Goal: Transaction & Acquisition: Register for event/course

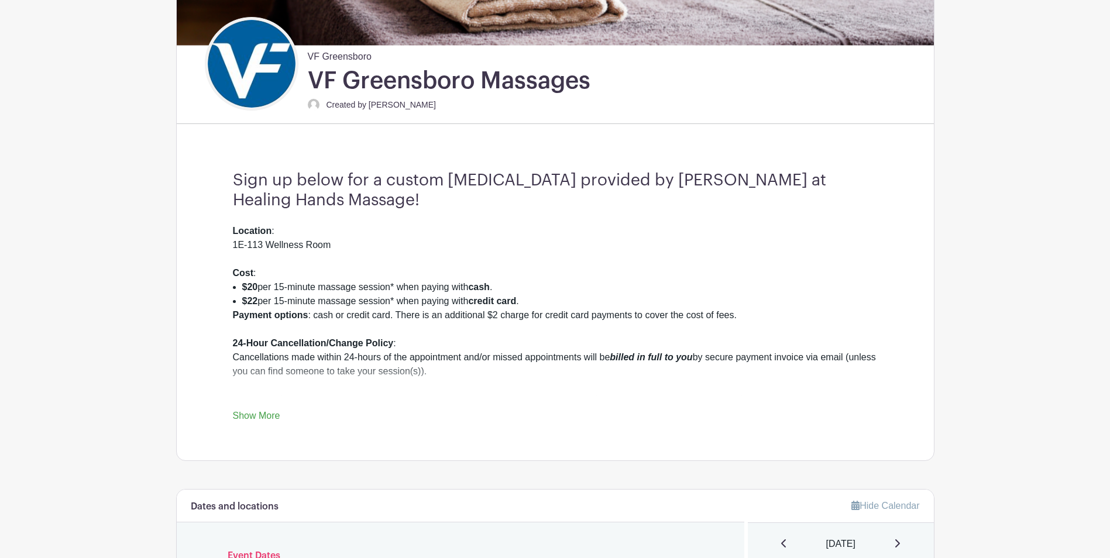
scroll to position [293, 0]
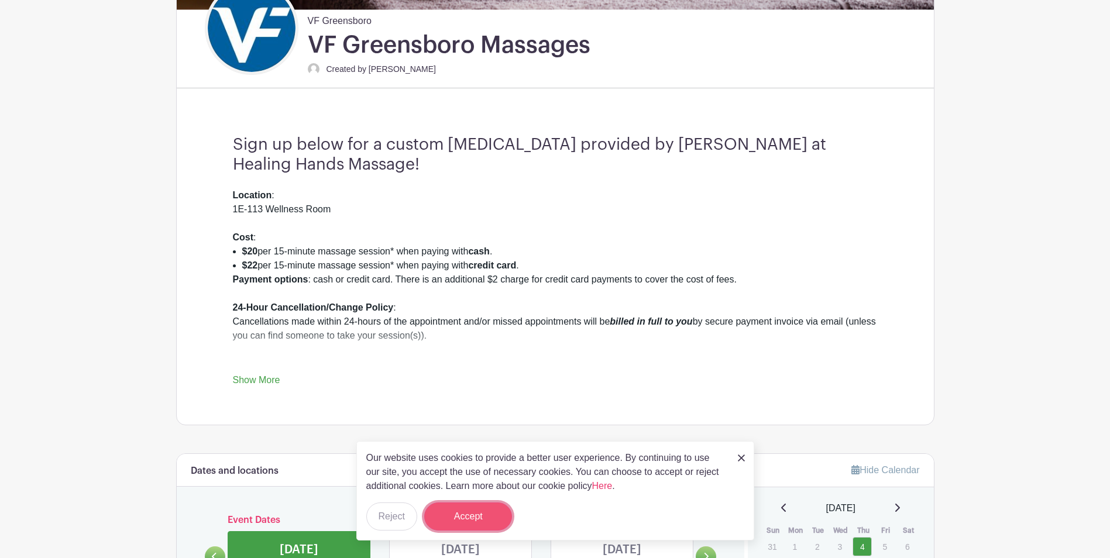
click at [461, 519] on button "Accept" at bounding box center [468, 517] width 88 height 28
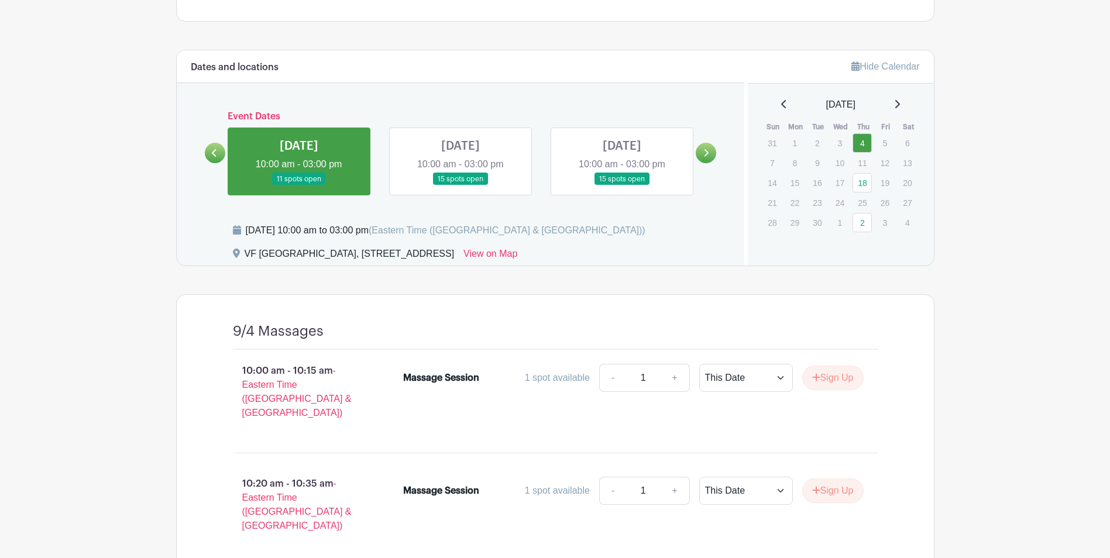
scroll to position [702, 0]
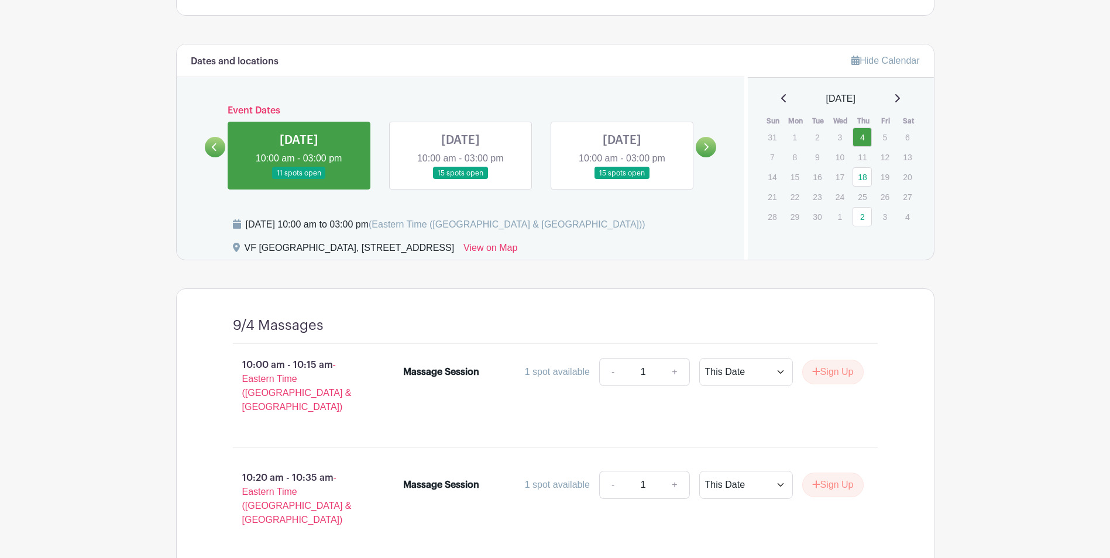
click at [461, 180] on link at bounding box center [461, 180] width 0 height 0
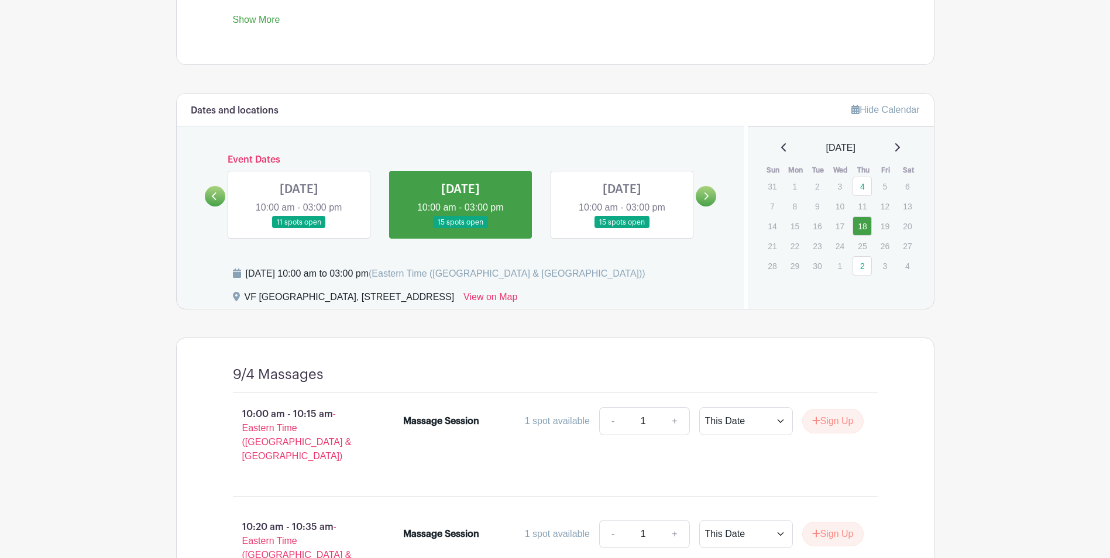
scroll to position [644, 0]
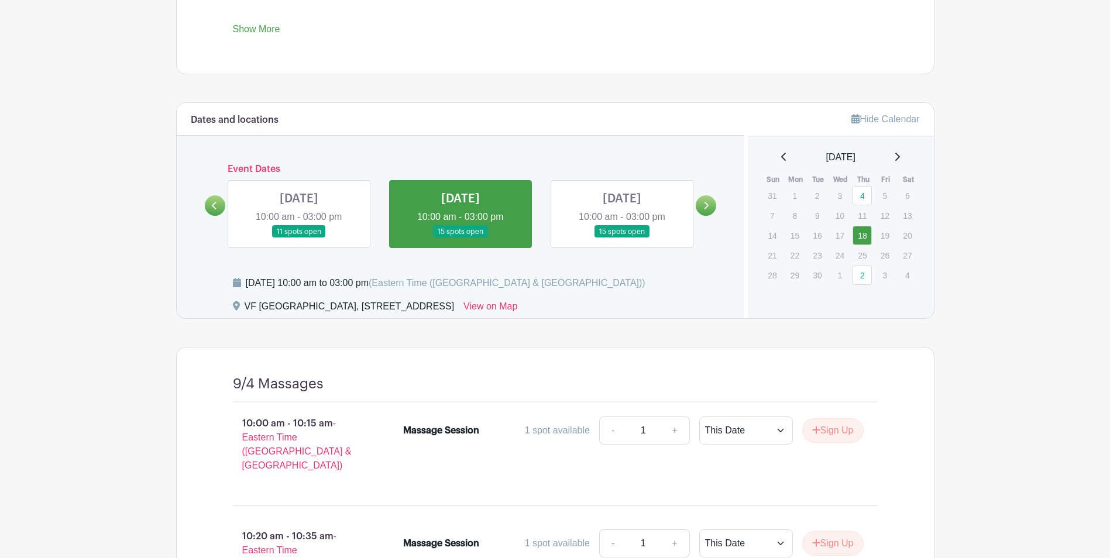
click at [461, 238] on link at bounding box center [461, 238] width 0 height 0
click at [299, 238] on link at bounding box center [299, 238] width 0 height 0
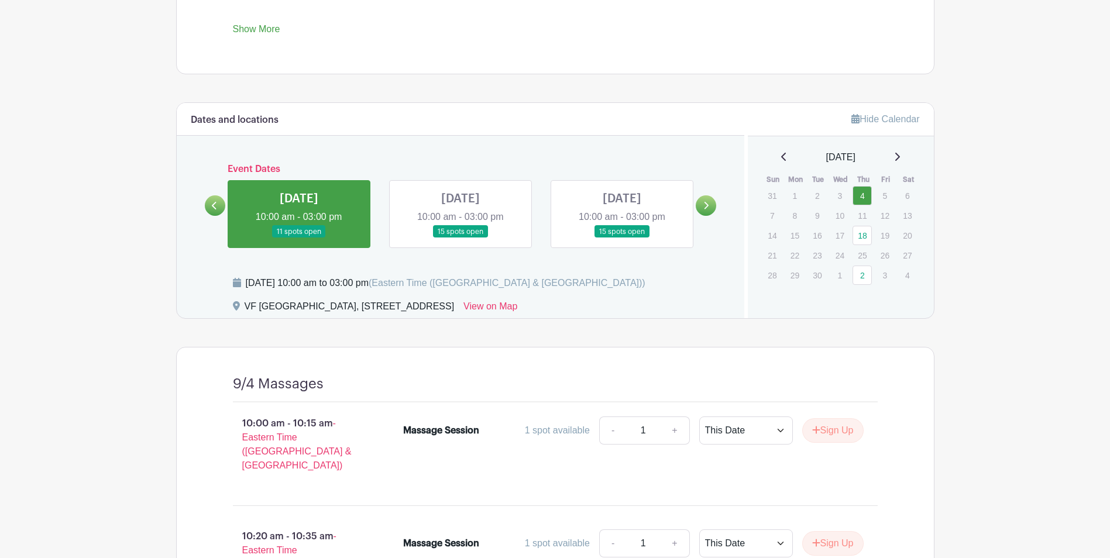
click at [461, 238] on link at bounding box center [461, 238] width 0 height 0
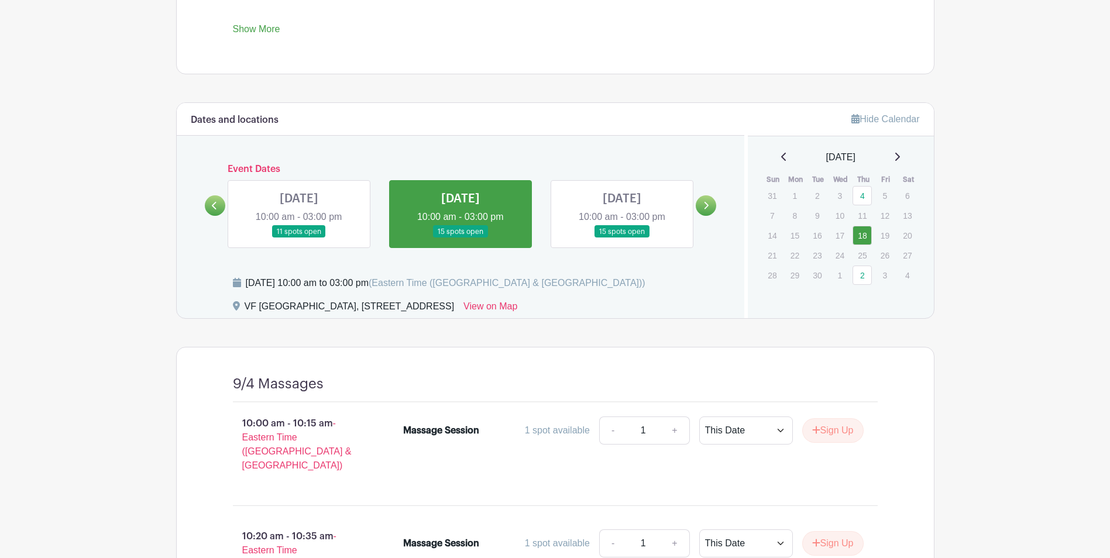
click at [622, 238] on link at bounding box center [622, 238] width 0 height 0
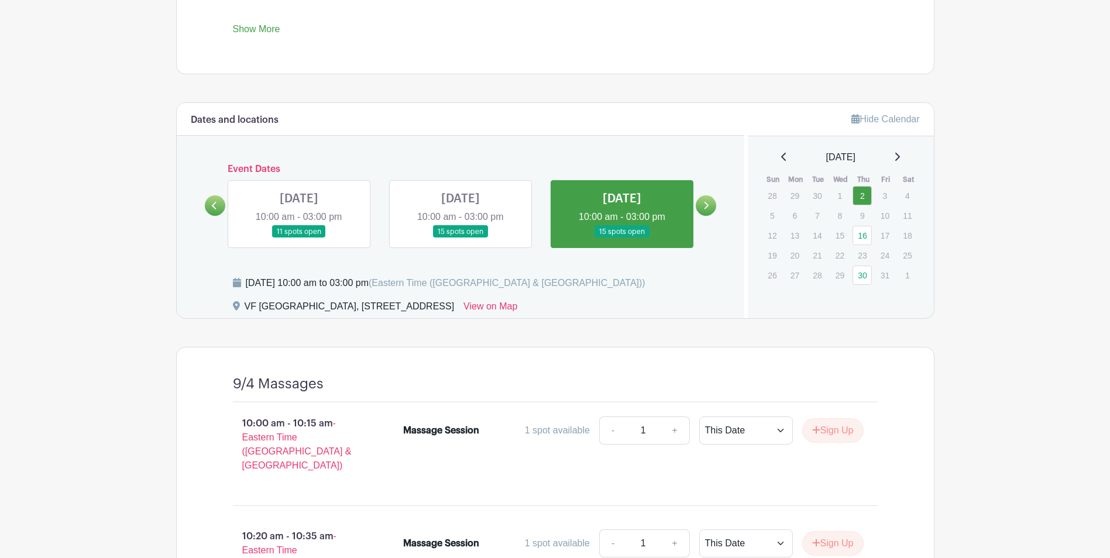
click at [461, 238] on link at bounding box center [461, 238] width 0 height 0
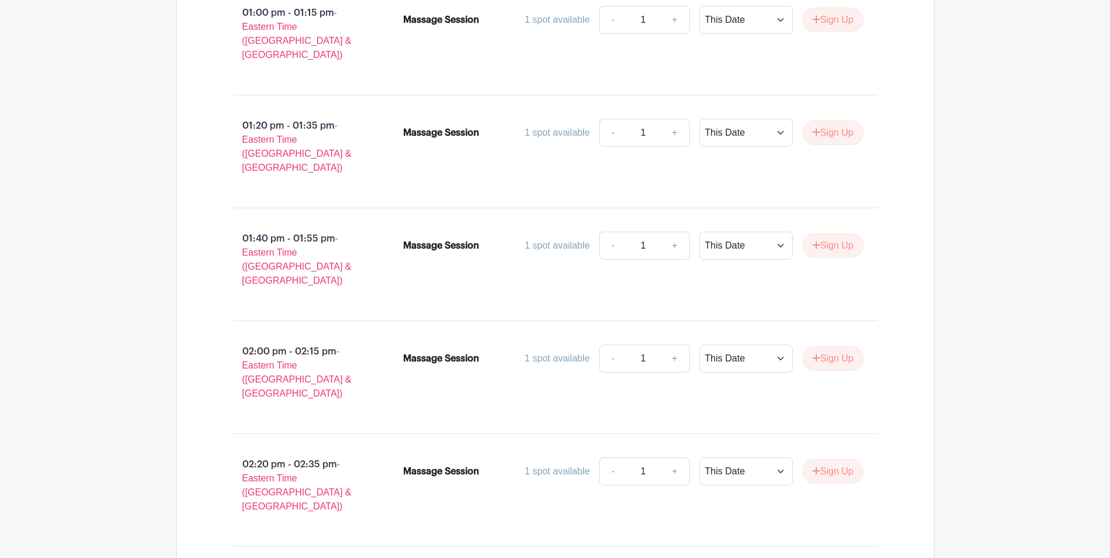
scroll to position [2074, 0]
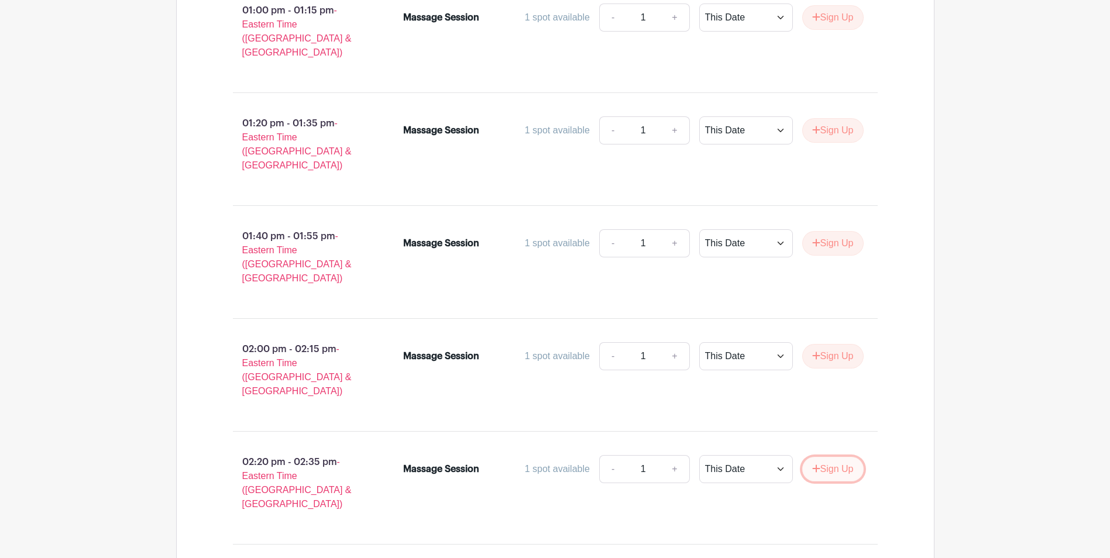
click at [842, 457] on button "Sign Up" at bounding box center [832, 469] width 61 height 25
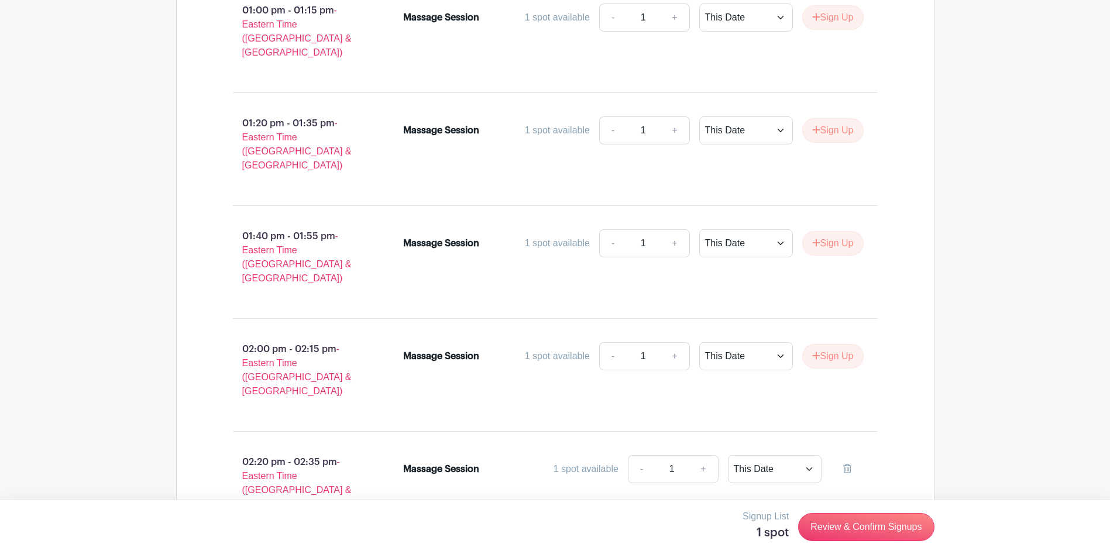
click at [870, 528] on link "Review & Confirm Signups" at bounding box center [866, 527] width 136 height 28
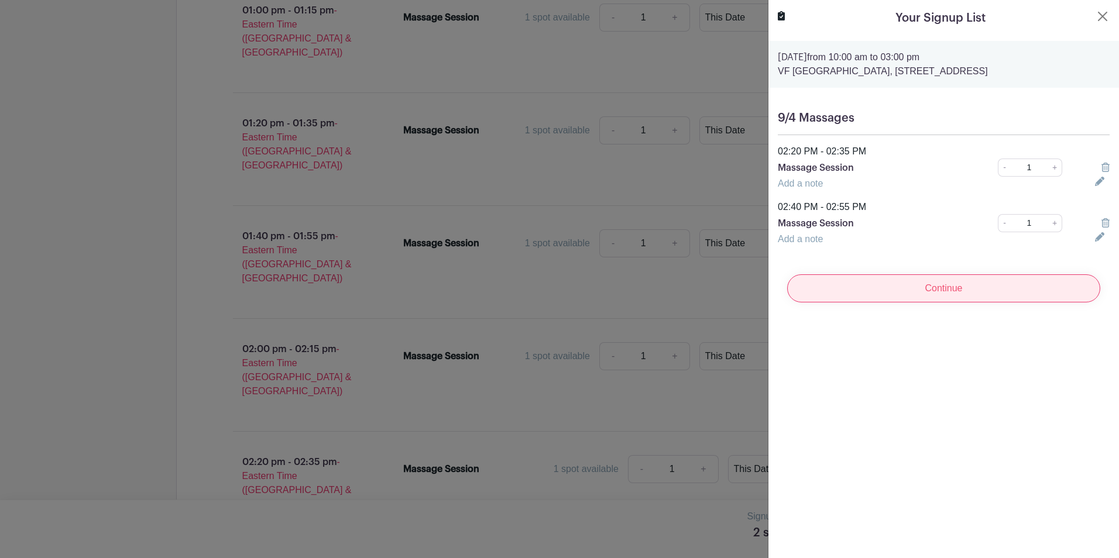
click at [898, 297] on input "Continue" at bounding box center [943, 289] width 313 height 28
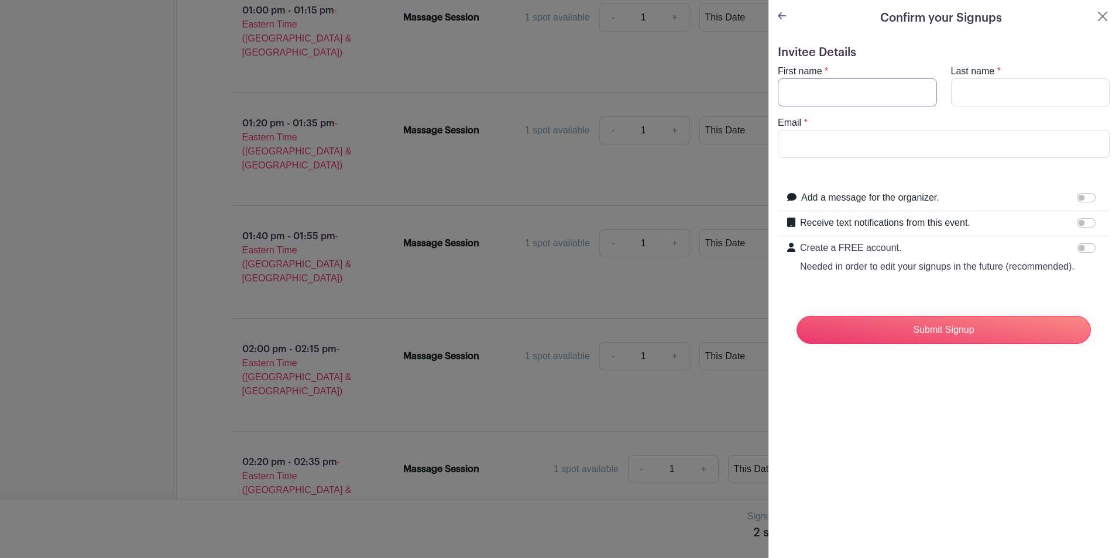
click at [833, 91] on input "First name" at bounding box center [857, 92] width 159 height 28
type input "[PERSON_NAME]"
type input "[PERSON_NAME][EMAIL_ADDRESS][DOMAIN_NAME]"
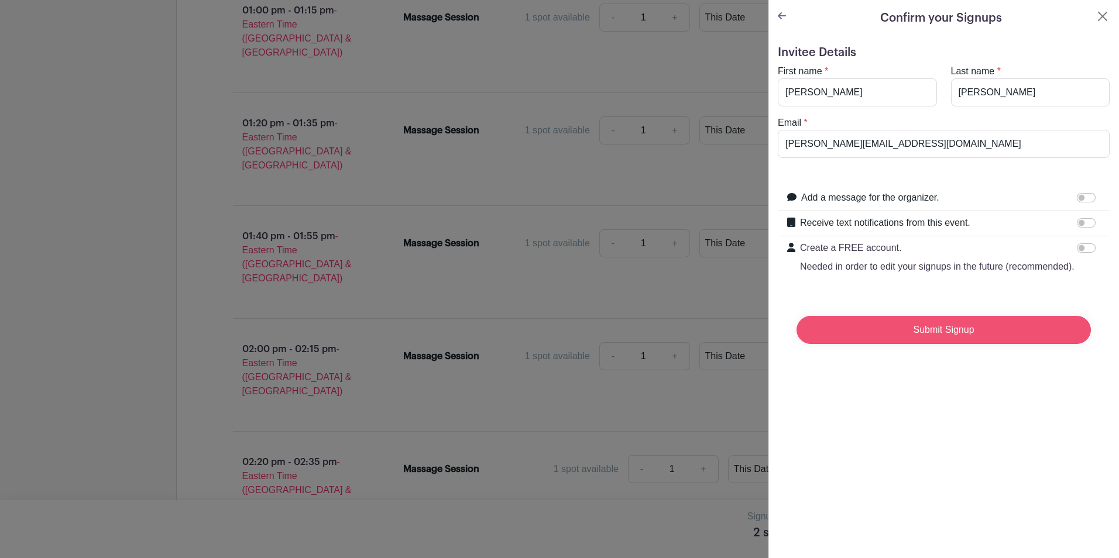
click at [957, 344] on input "Submit Signup" at bounding box center [944, 330] width 294 height 28
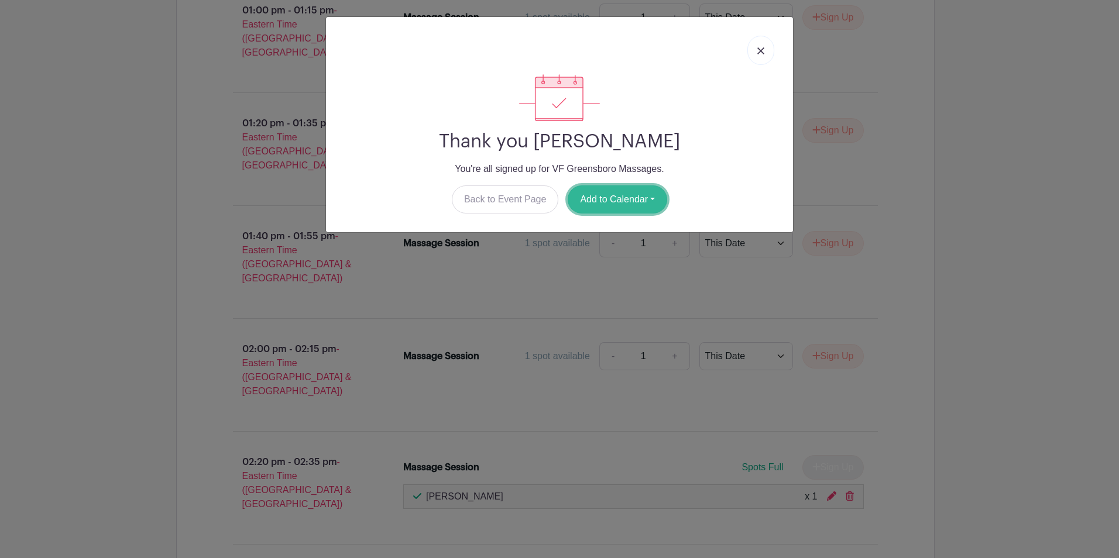
click at [624, 205] on button "Add to Calendar" at bounding box center [617, 200] width 99 height 28
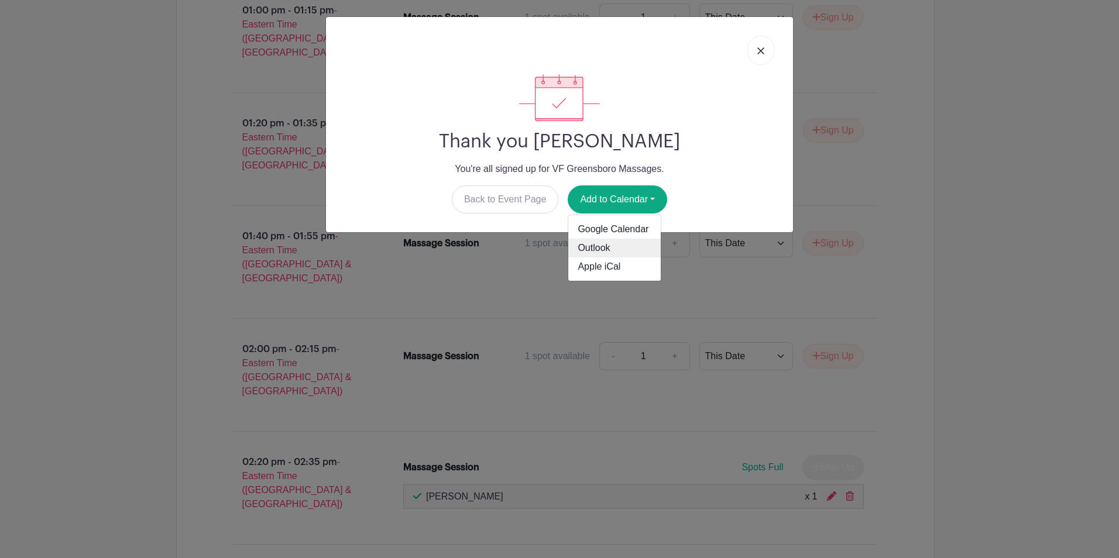
click at [608, 247] on link "Outlook" at bounding box center [614, 248] width 92 height 19
click at [749, 50] on link at bounding box center [760, 50] width 27 height 29
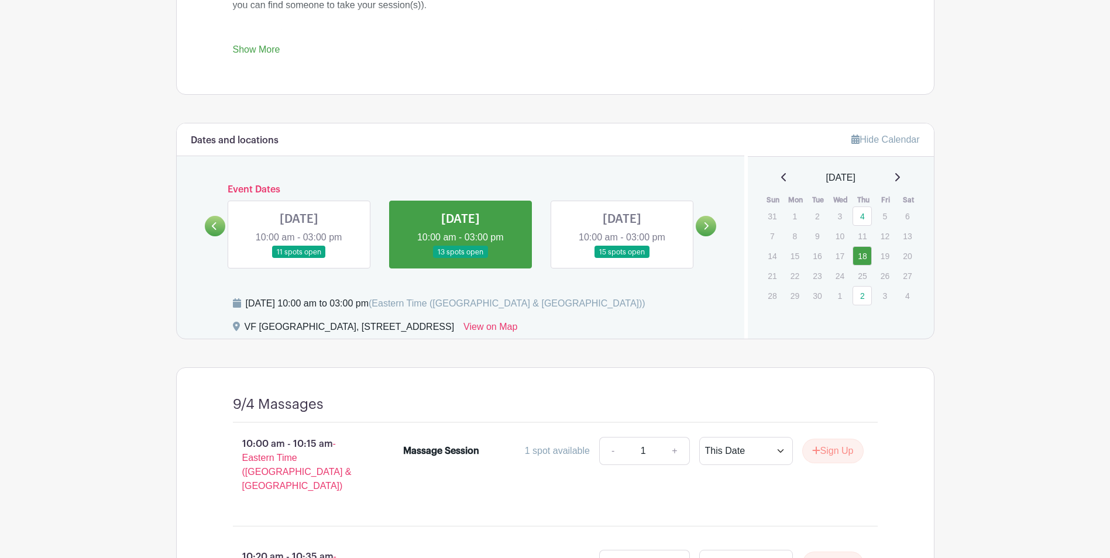
scroll to position [435, 0]
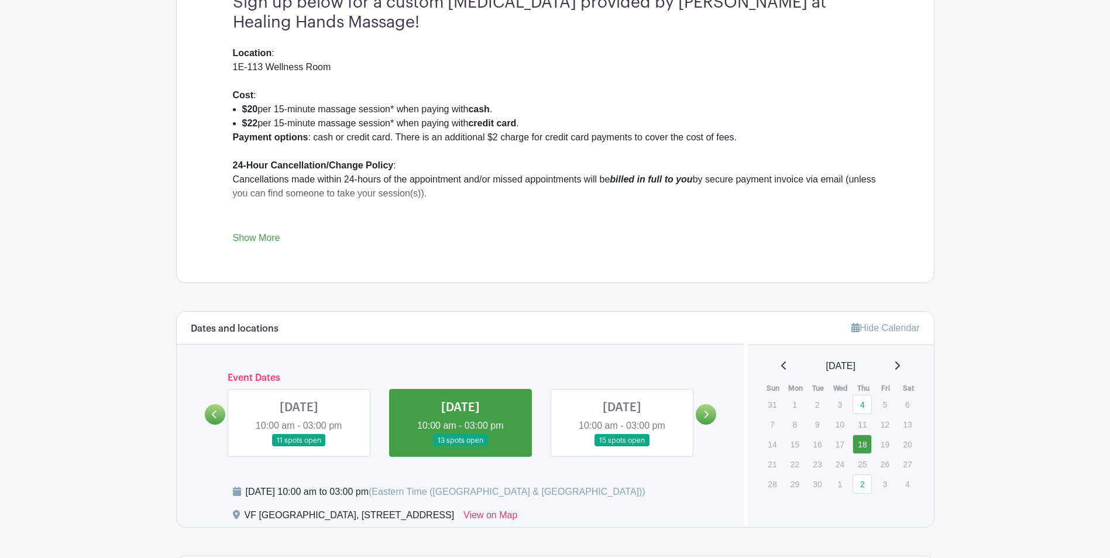
click at [622, 447] on link at bounding box center [622, 447] width 0 height 0
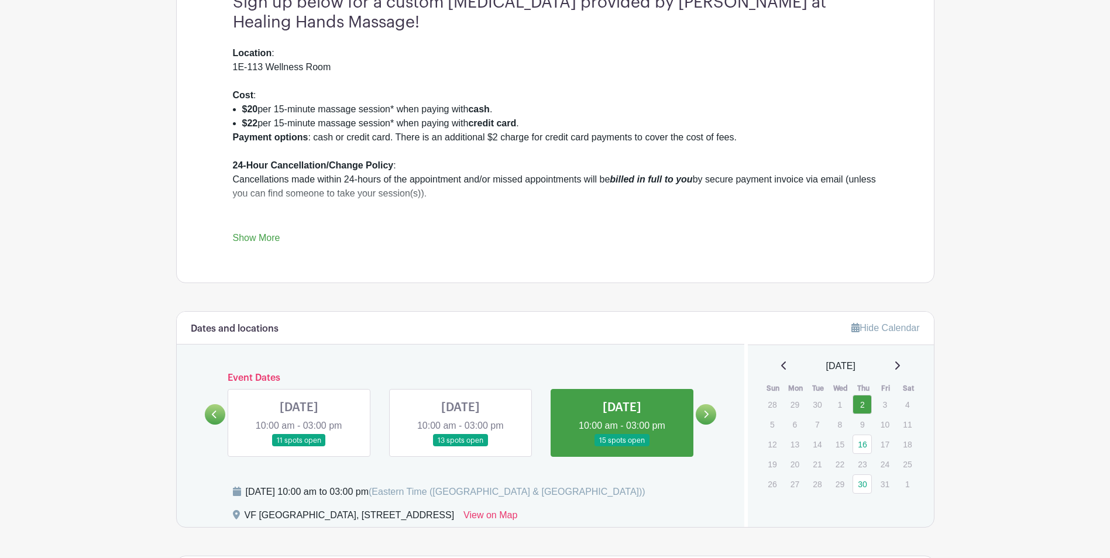
click at [709, 416] on link at bounding box center [706, 414] width 20 height 20
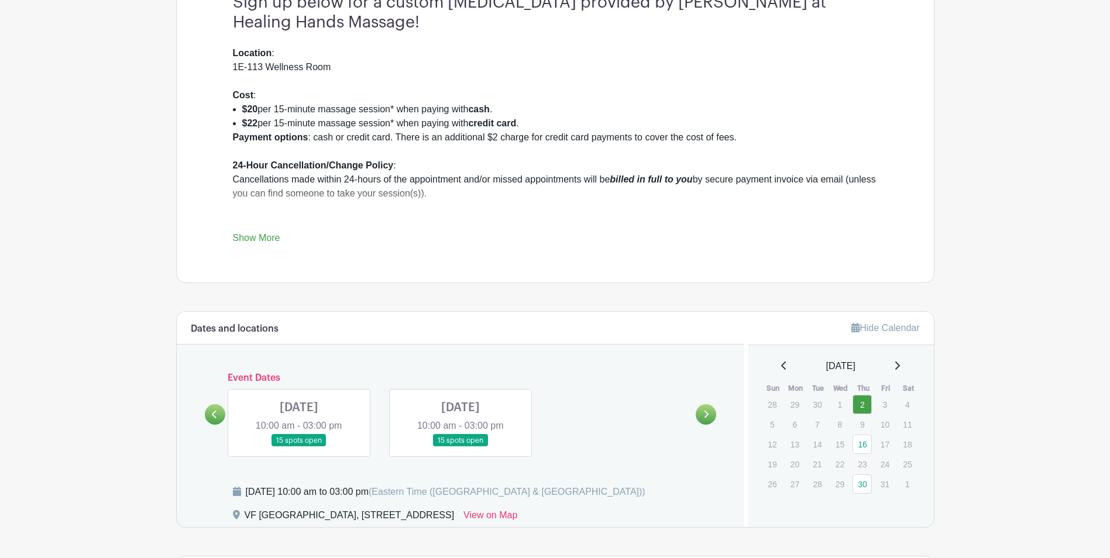
click at [217, 414] on icon at bounding box center [214, 414] width 5 height 9
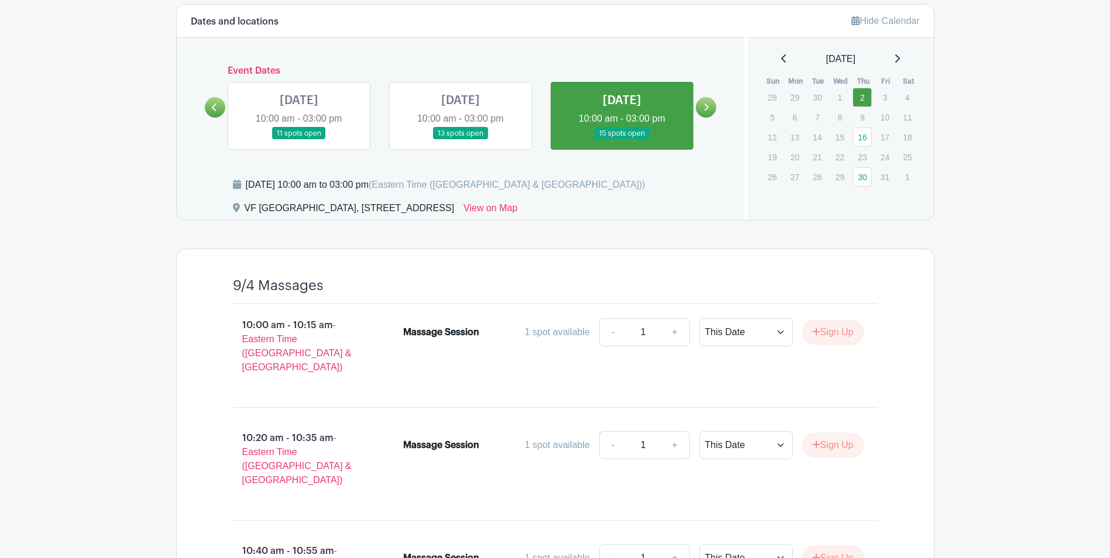
scroll to position [669, 0]
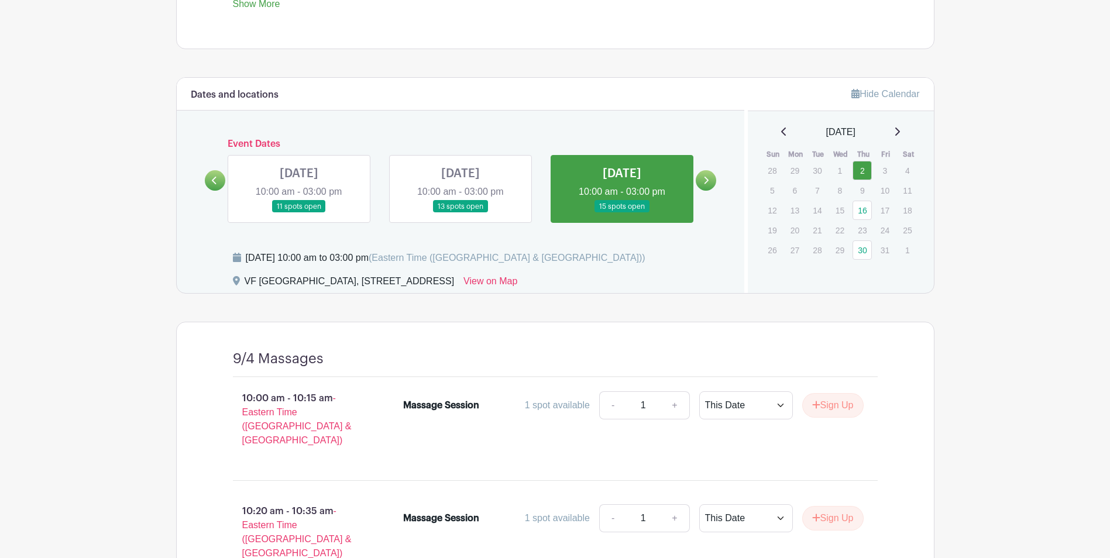
click at [622, 213] on link at bounding box center [622, 213] width 0 height 0
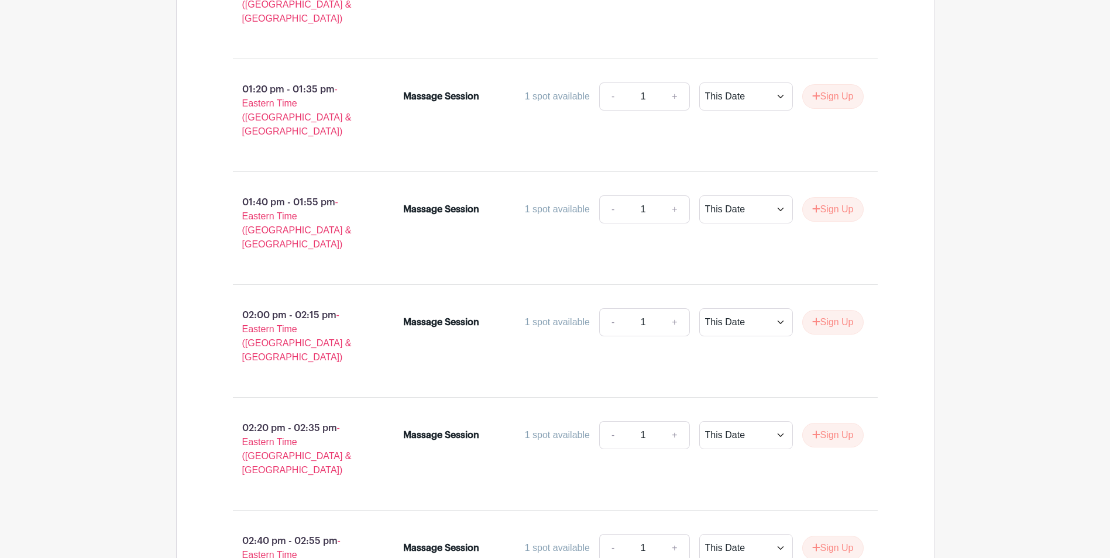
scroll to position [2074, 0]
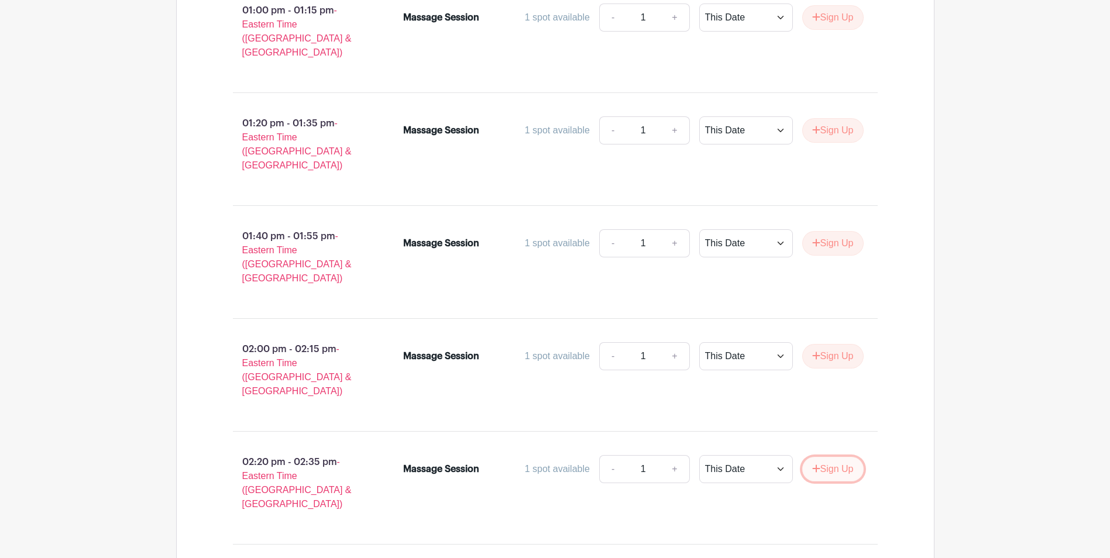
click at [858, 457] on button "Sign Up" at bounding box center [832, 469] width 61 height 25
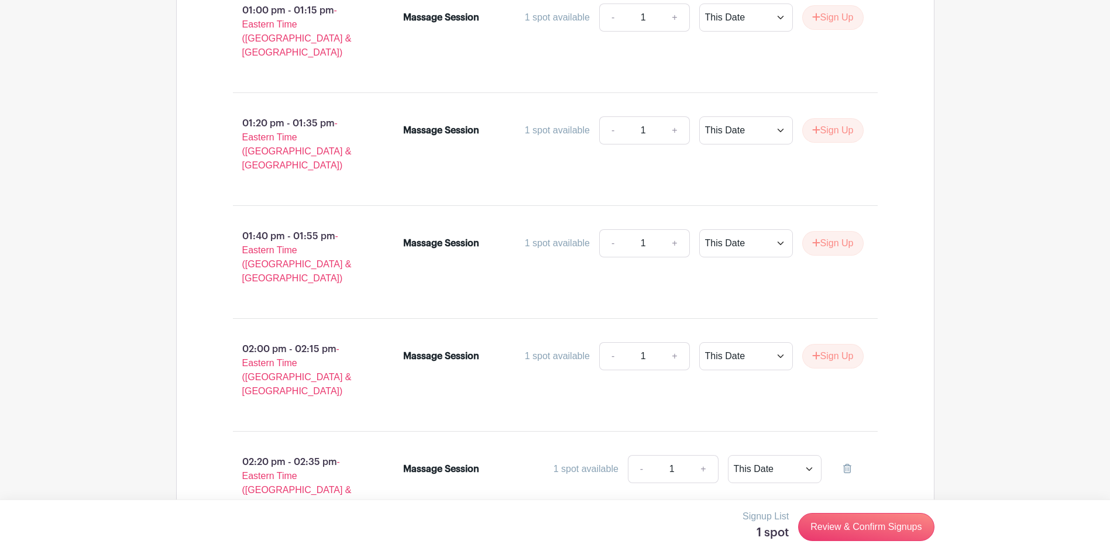
click at [913, 526] on link "Review & Confirm Signups" at bounding box center [866, 527] width 136 height 28
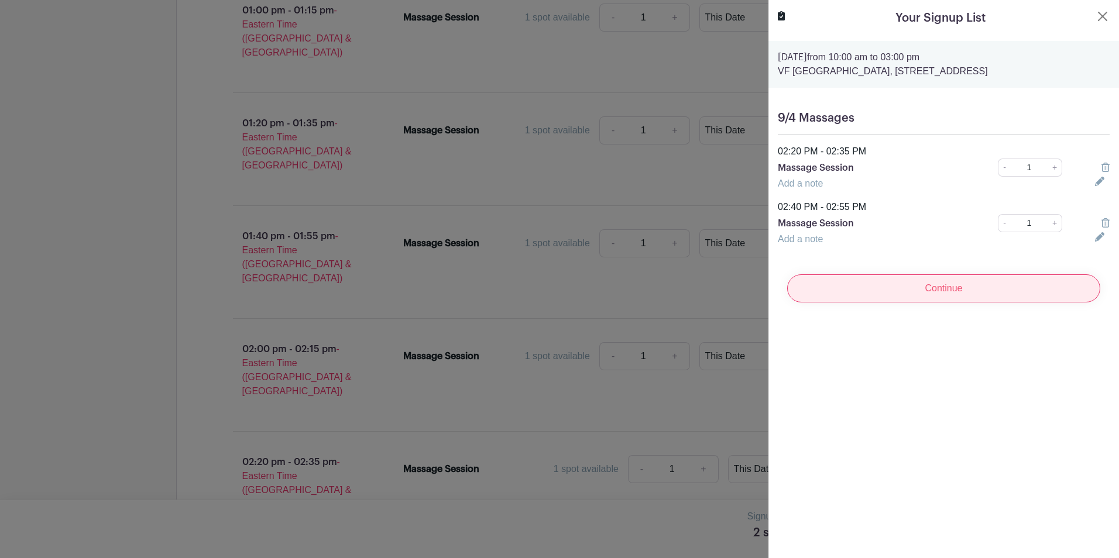
click at [962, 300] on input "Continue" at bounding box center [943, 289] width 313 height 28
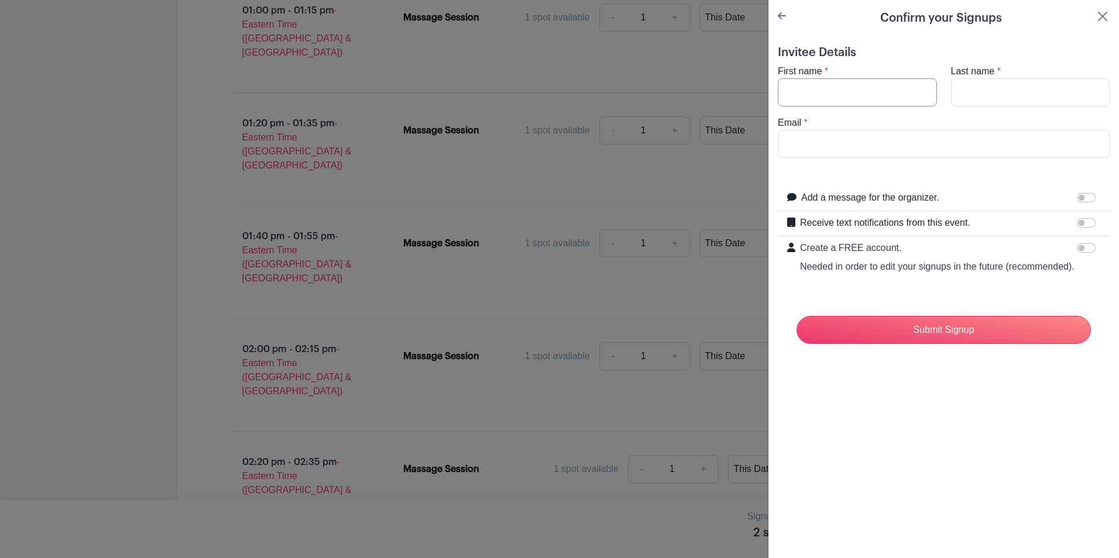
click at [838, 81] on input "First name" at bounding box center [857, 92] width 159 height 28
type input "[PERSON_NAME]"
type input "[PERSON_NAME][EMAIL_ADDRESS][DOMAIN_NAME]"
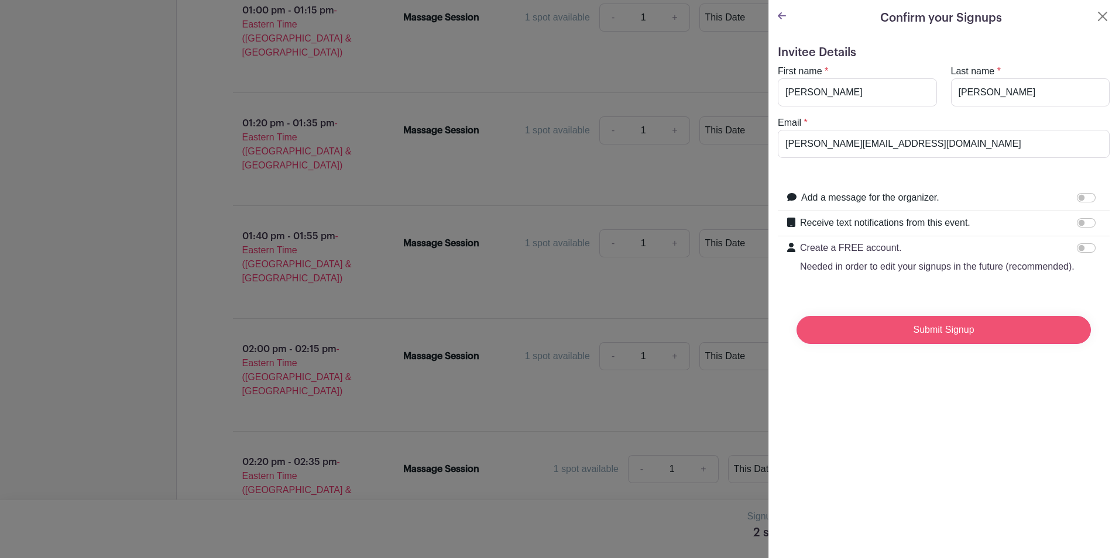
click at [918, 344] on input "Submit Signup" at bounding box center [944, 330] width 294 height 28
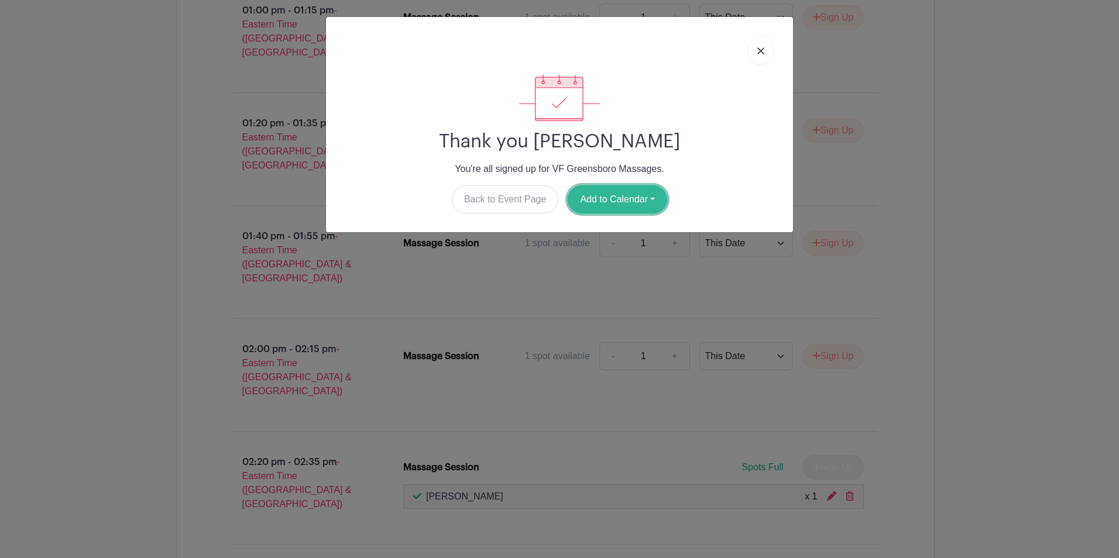
click at [632, 198] on button "Add to Calendar" at bounding box center [617, 200] width 99 height 28
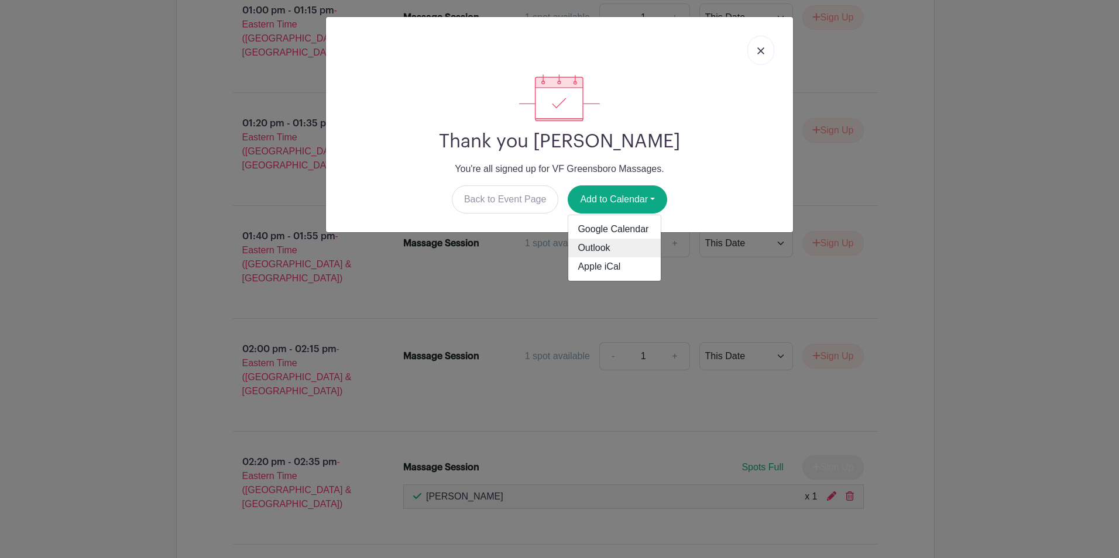
click at [620, 249] on link "Outlook" at bounding box center [614, 248] width 92 height 19
click at [773, 56] on link at bounding box center [760, 50] width 27 height 29
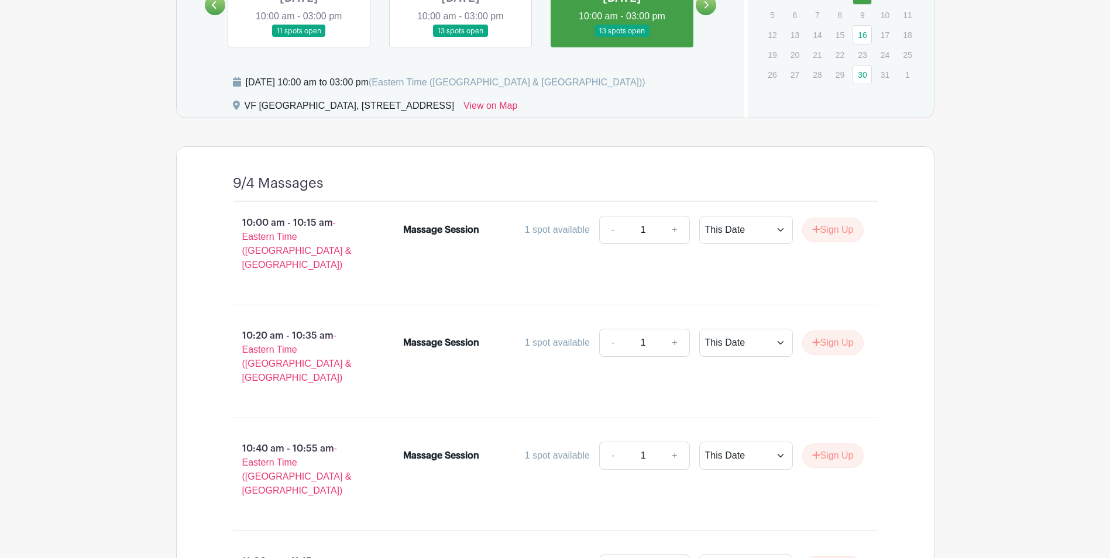
scroll to position [376, 0]
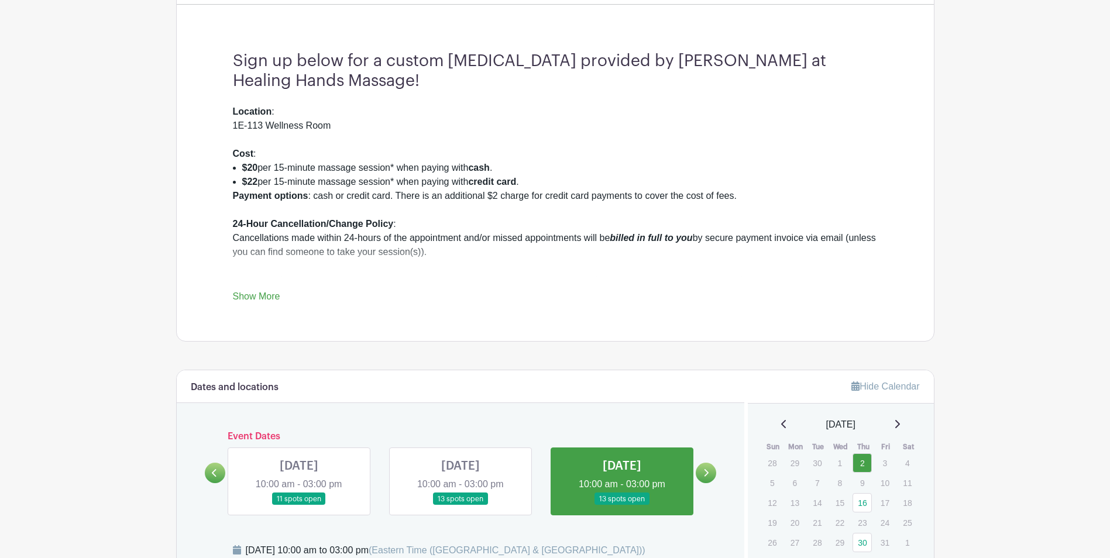
click at [714, 473] on link at bounding box center [706, 473] width 20 height 20
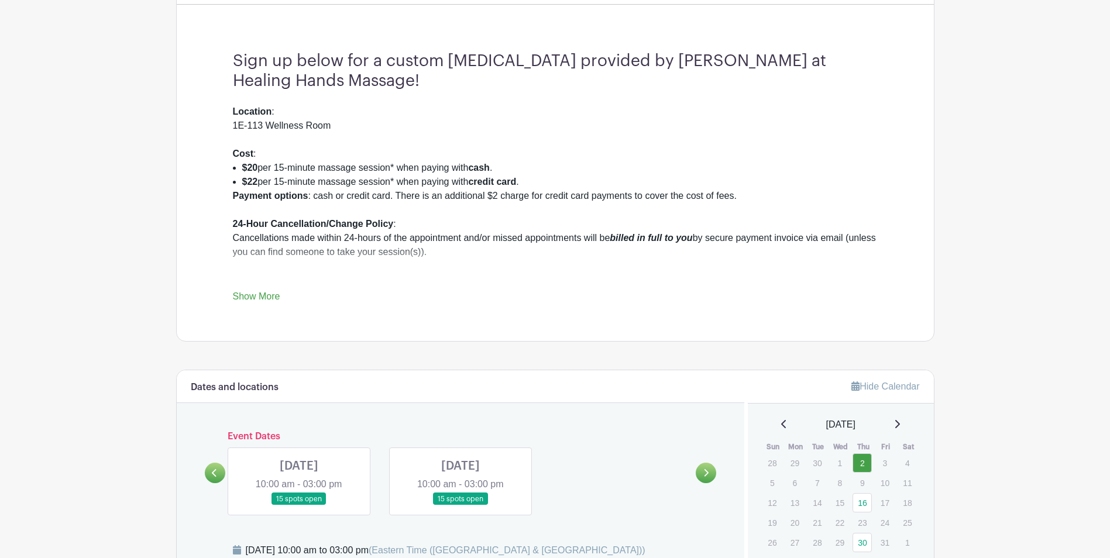
click at [299, 506] on link at bounding box center [299, 506] width 0 height 0
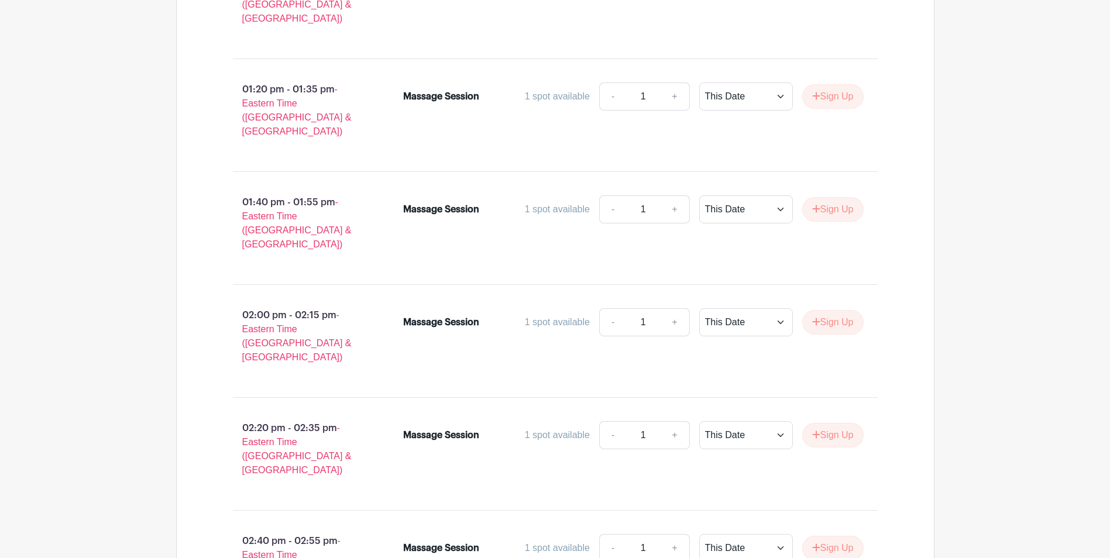
scroll to position [2074, 0]
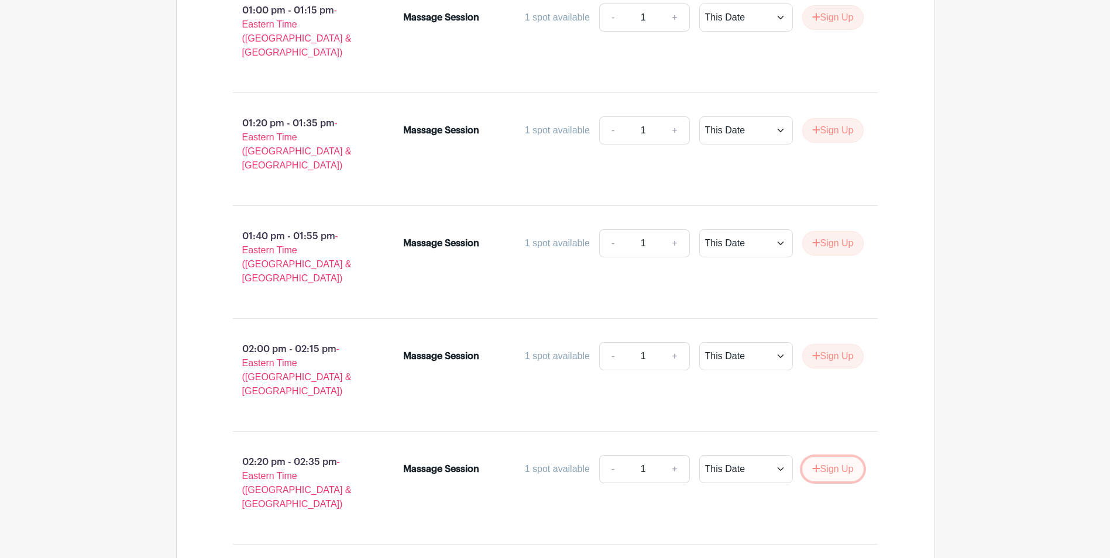
click at [836, 457] on button "Sign Up" at bounding box center [832, 469] width 61 height 25
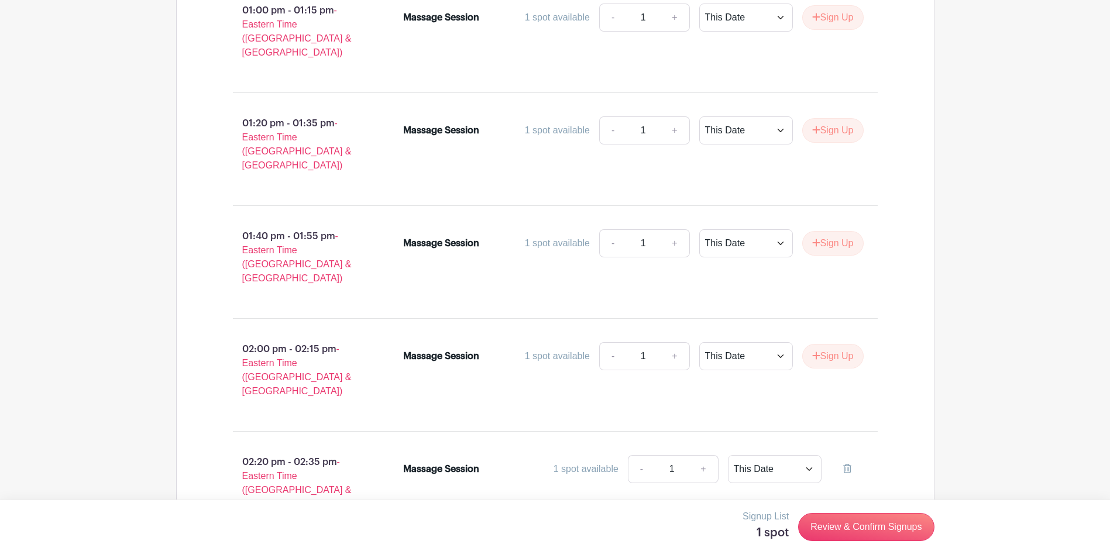
click at [883, 526] on link "Review & Confirm Signups" at bounding box center [866, 527] width 136 height 28
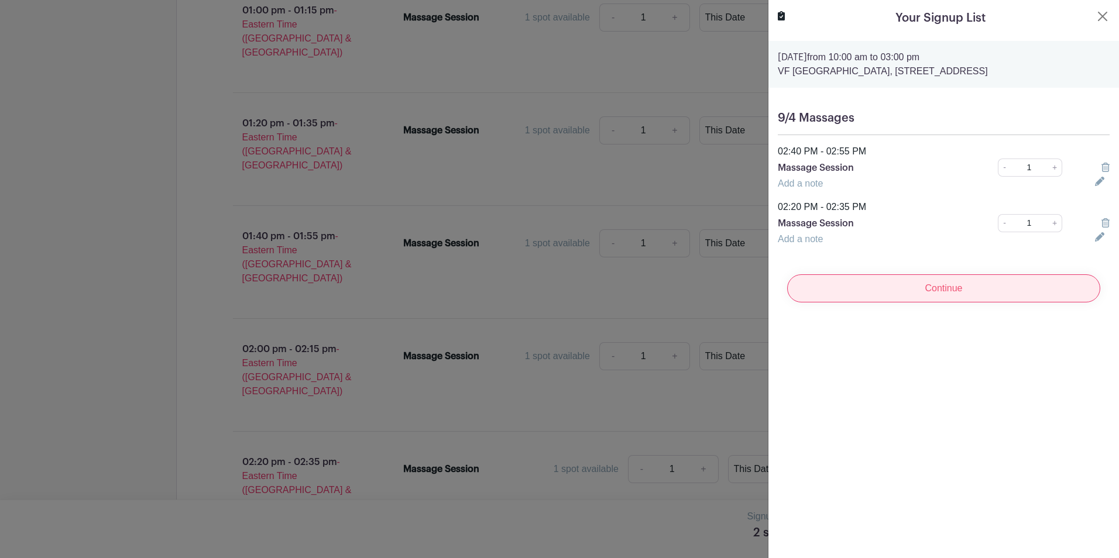
click at [854, 302] on input "Continue" at bounding box center [943, 289] width 313 height 28
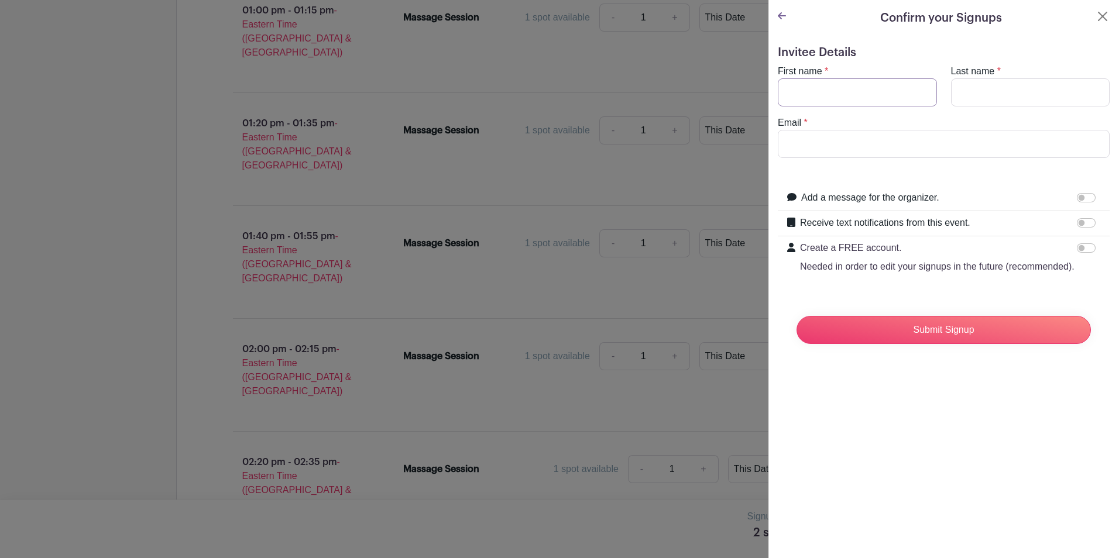
click at [860, 94] on input "First name" at bounding box center [857, 92] width 159 height 28
type input "[PERSON_NAME]"
type input "[PERSON_NAME][EMAIL_ADDRESS][DOMAIN_NAME]"
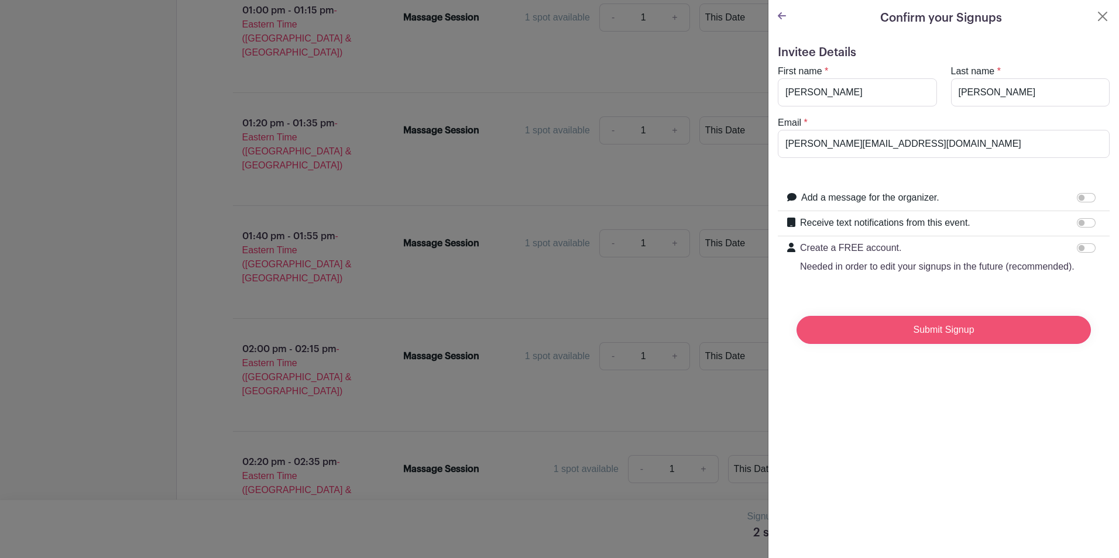
click at [934, 344] on input "Submit Signup" at bounding box center [944, 330] width 294 height 28
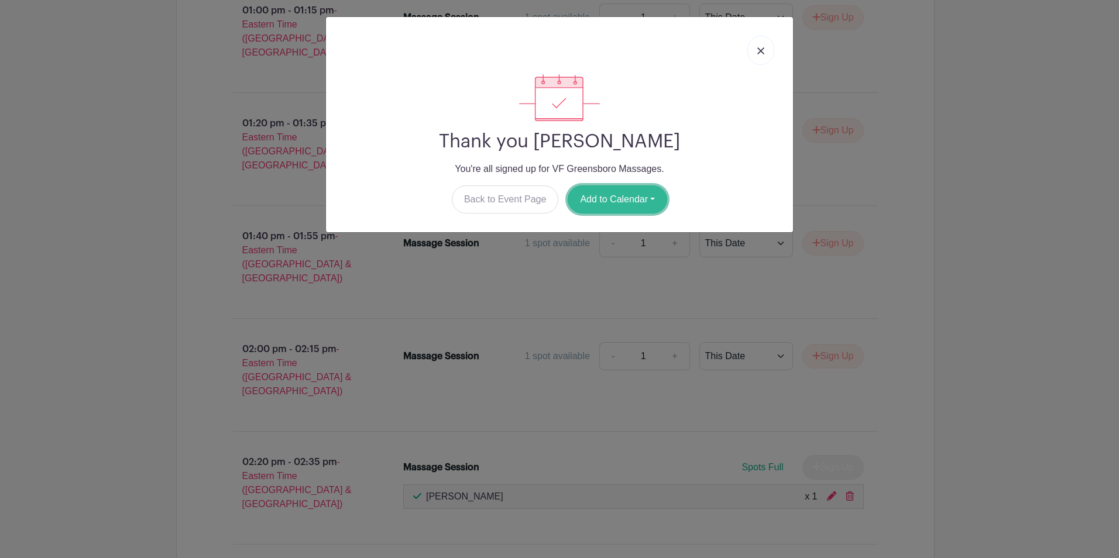
click at [605, 197] on button "Add to Calendar" at bounding box center [617, 200] width 99 height 28
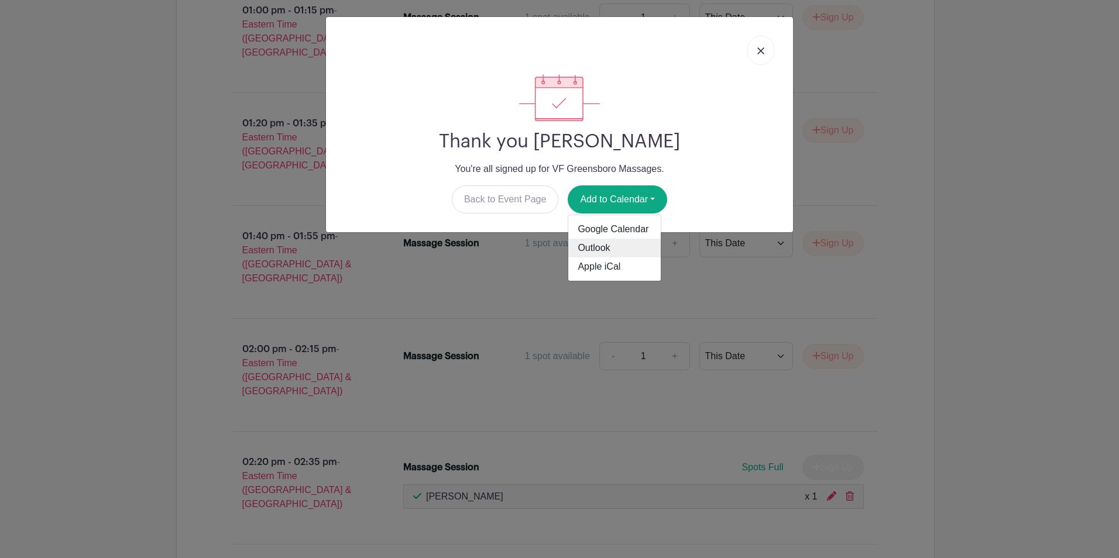
click at [595, 250] on link "Outlook" at bounding box center [614, 248] width 92 height 19
click at [764, 52] on link at bounding box center [760, 50] width 27 height 29
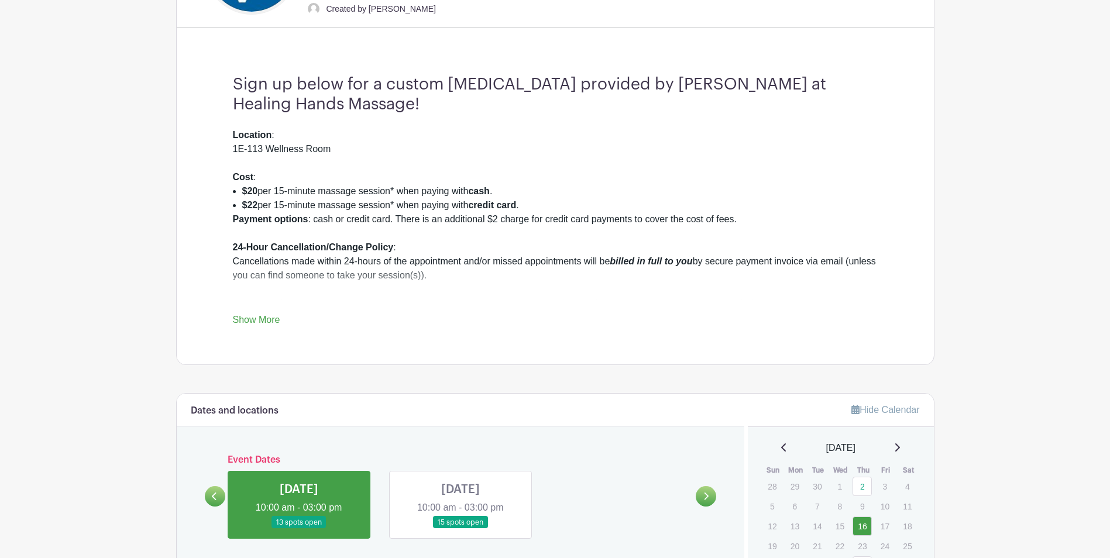
scroll to position [493, 0]
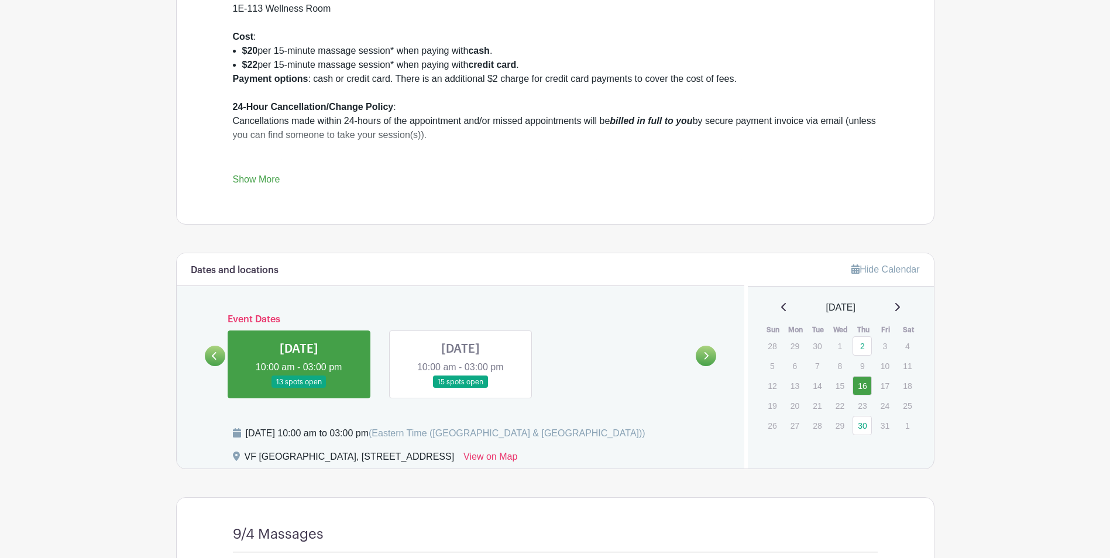
click at [461, 389] on link at bounding box center [461, 389] width 0 height 0
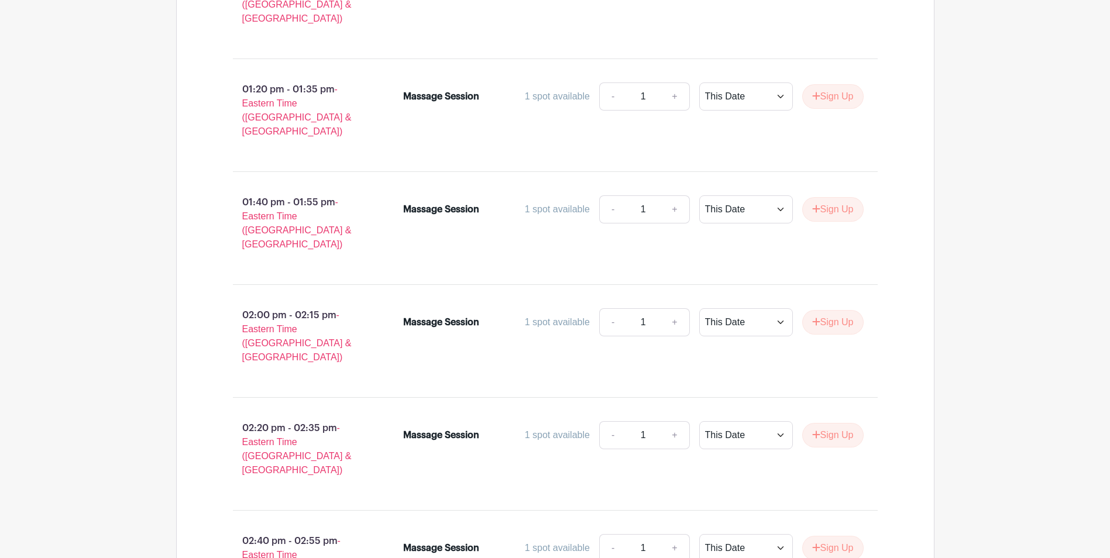
scroll to position [2074, 0]
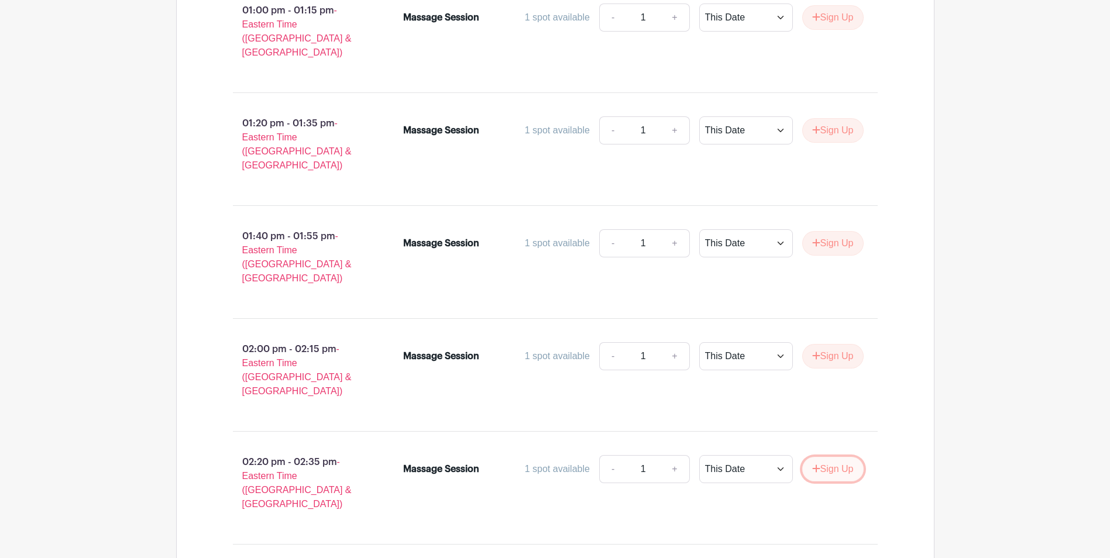
click at [832, 457] on button "Sign Up" at bounding box center [832, 469] width 61 height 25
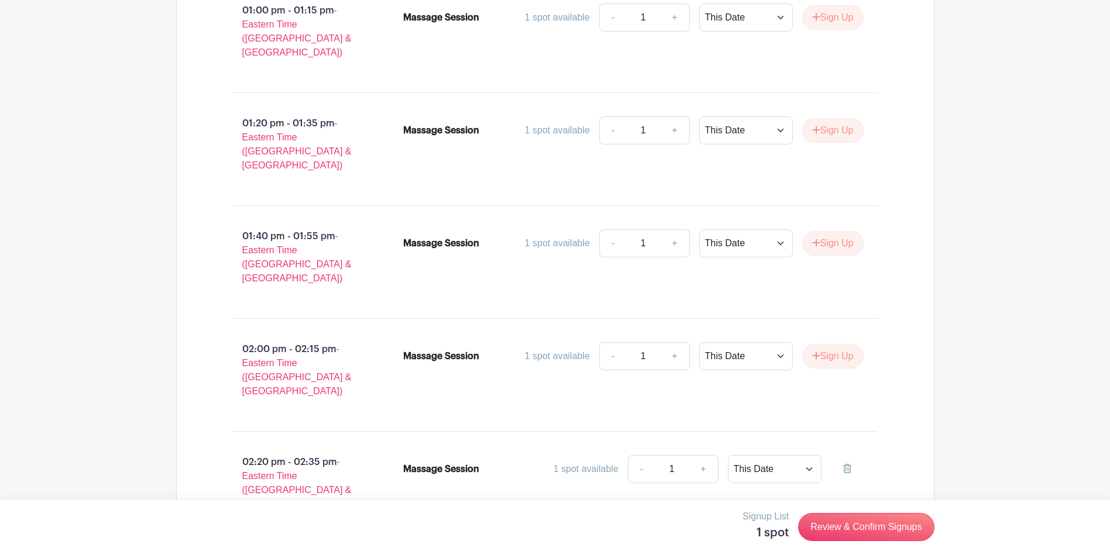
click at [866, 533] on link "Review & Confirm Signups" at bounding box center [866, 527] width 136 height 28
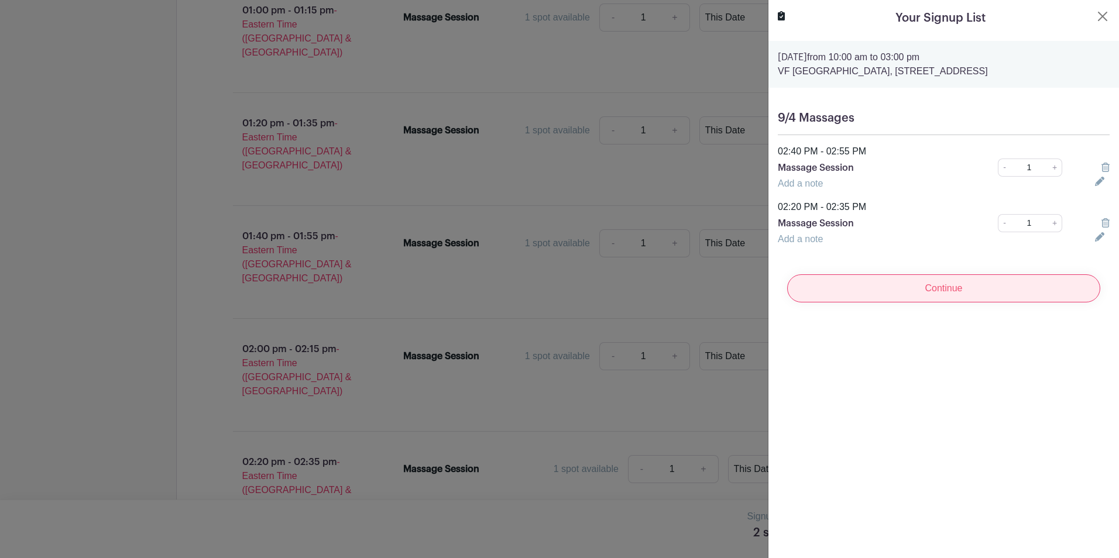
click at [890, 303] on input "Continue" at bounding box center [943, 289] width 313 height 28
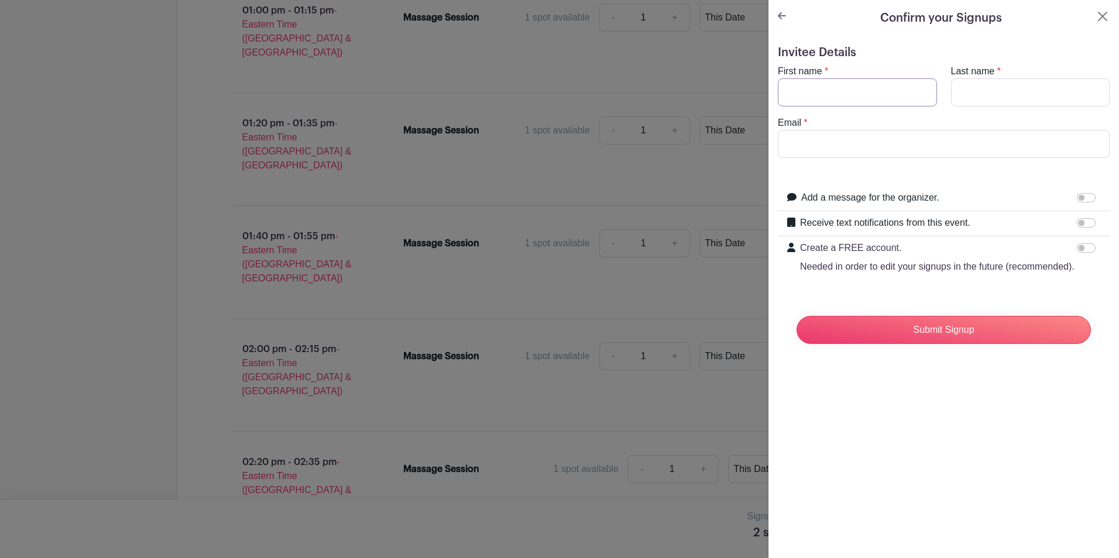
click at [837, 88] on input "First name" at bounding box center [857, 92] width 159 height 28
type input "[PERSON_NAME]"
type input "[PERSON_NAME][EMAIL_ADDRESS][DOMAIN_NAME]"
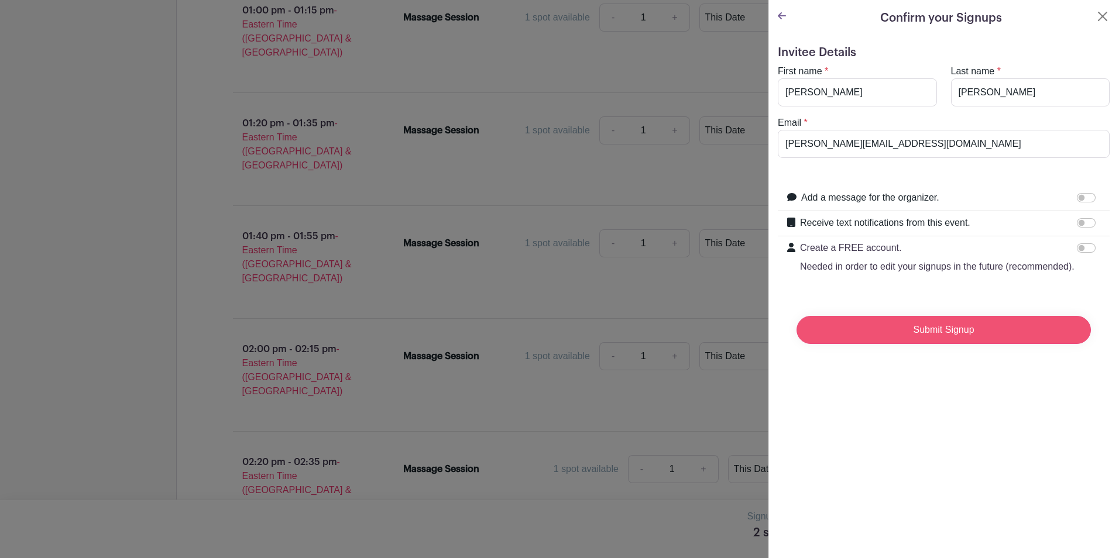
click at [878, 335] on input "Submit Signup" at bounding box center [944, 330] width 294 height 28
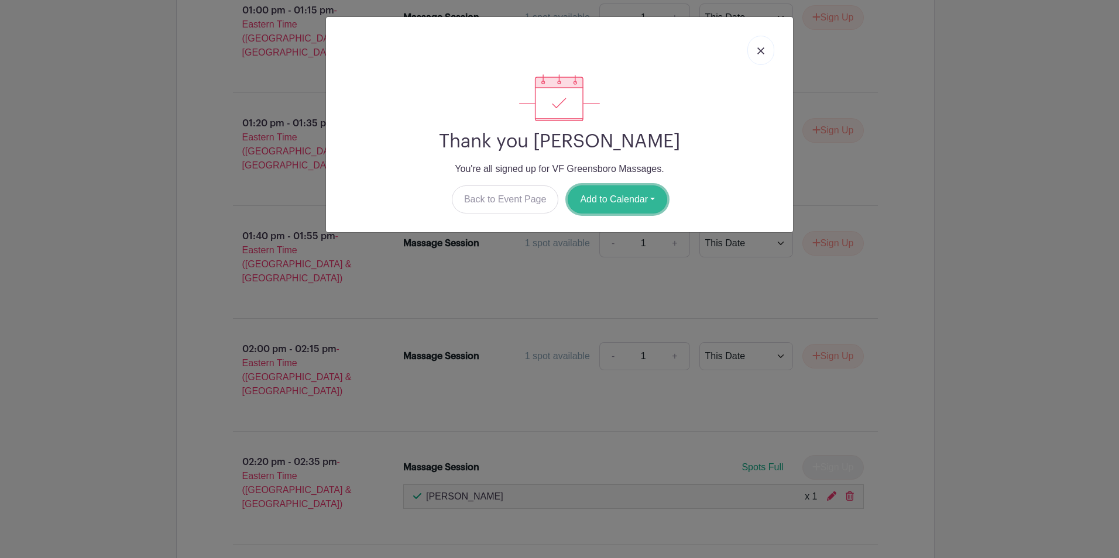
click at [606, 201] on button "Add to Calendar" at bounding box center [617, 200] width 99 height 28
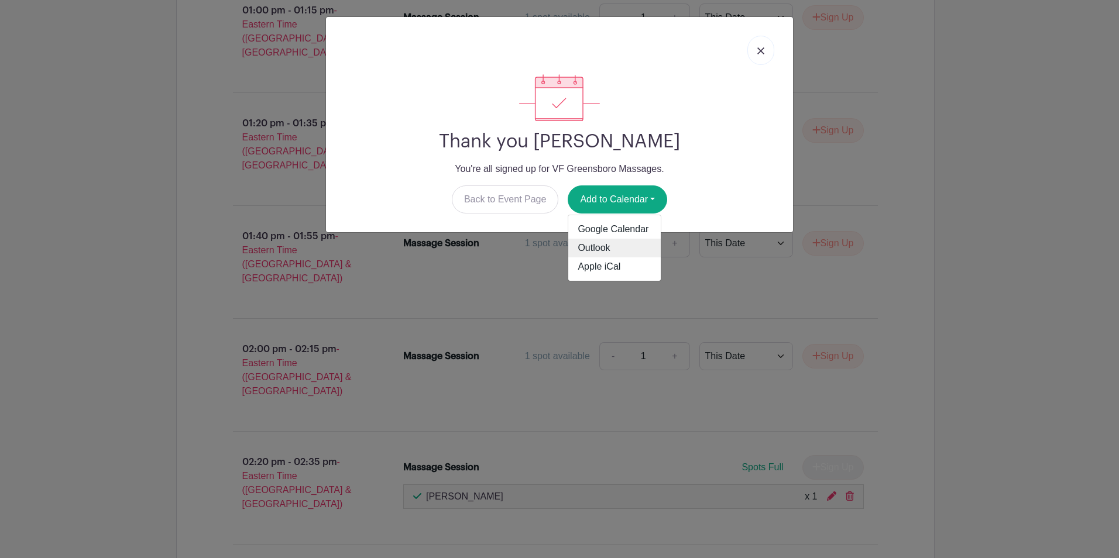
click at [605, 248] on link "Outlook" at bounding box center [614, 248] width 92 height 19
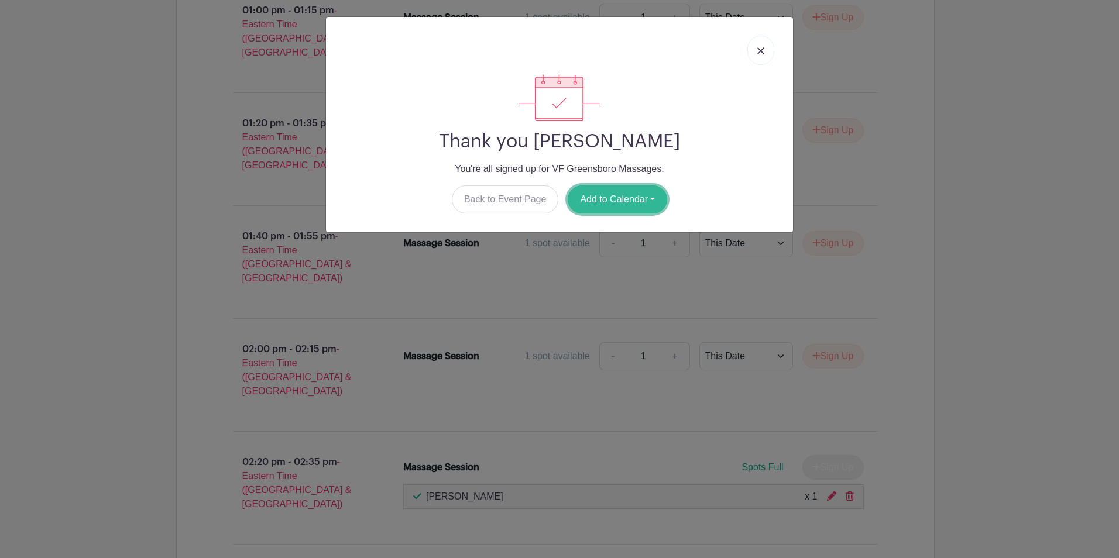
click at [631, 195] on button "Add to Calendar" at bounding box center [617, 200] width 99 height 28
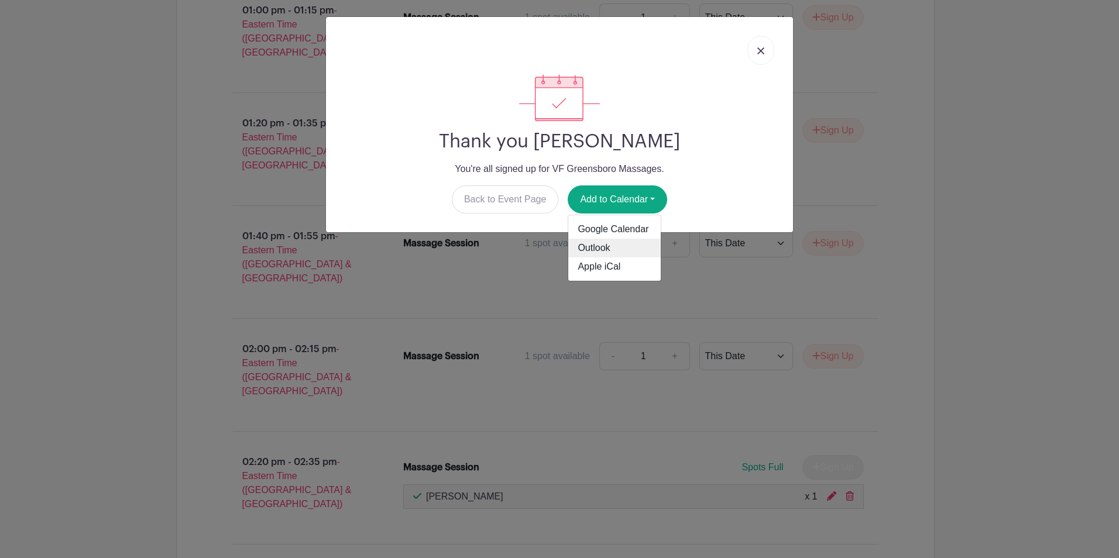
click at [601, 249] on link "Outlook" at bounding box center [614, 248] width 92 height 19
click at [766, 51] on link at bounding box center [760, 50] width 27 height 29
